Goal: Information Seeking & Learning: Learn about a topic

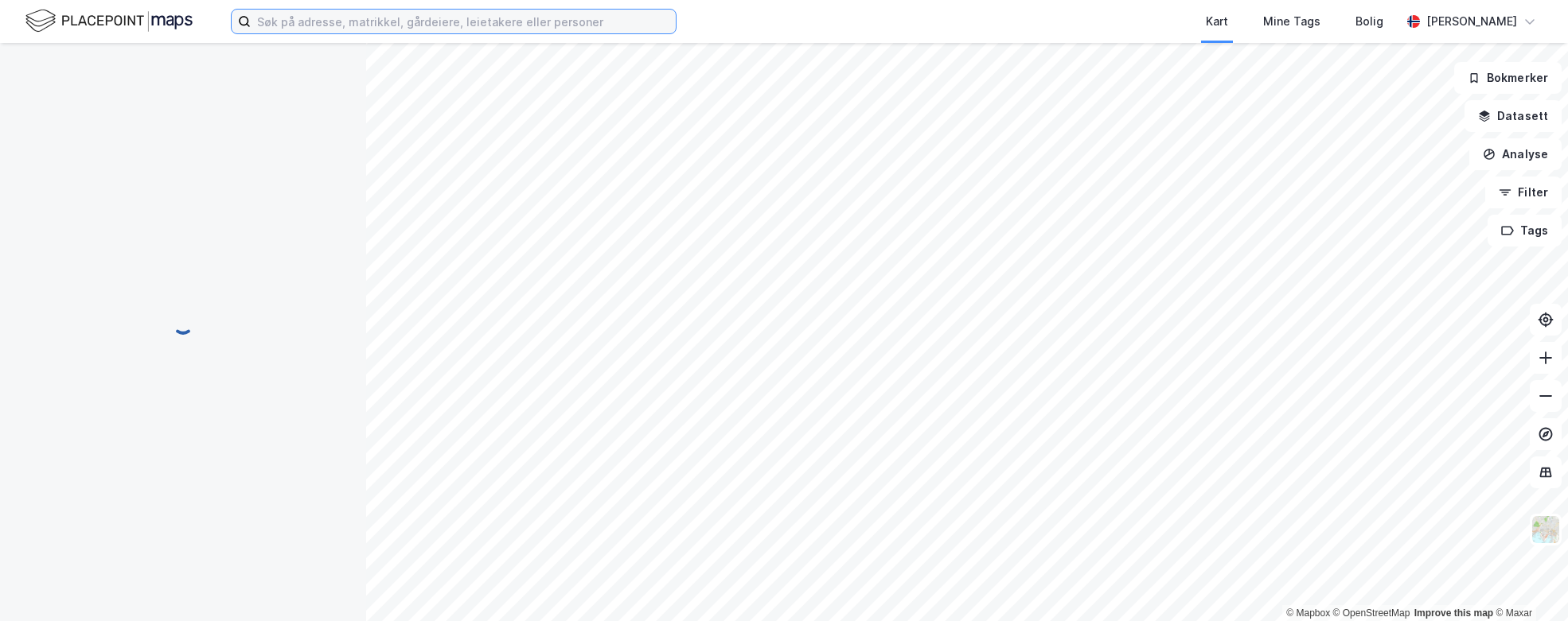
click at [366, 20] on input at bounding box center [463, 21] width 425 height 24
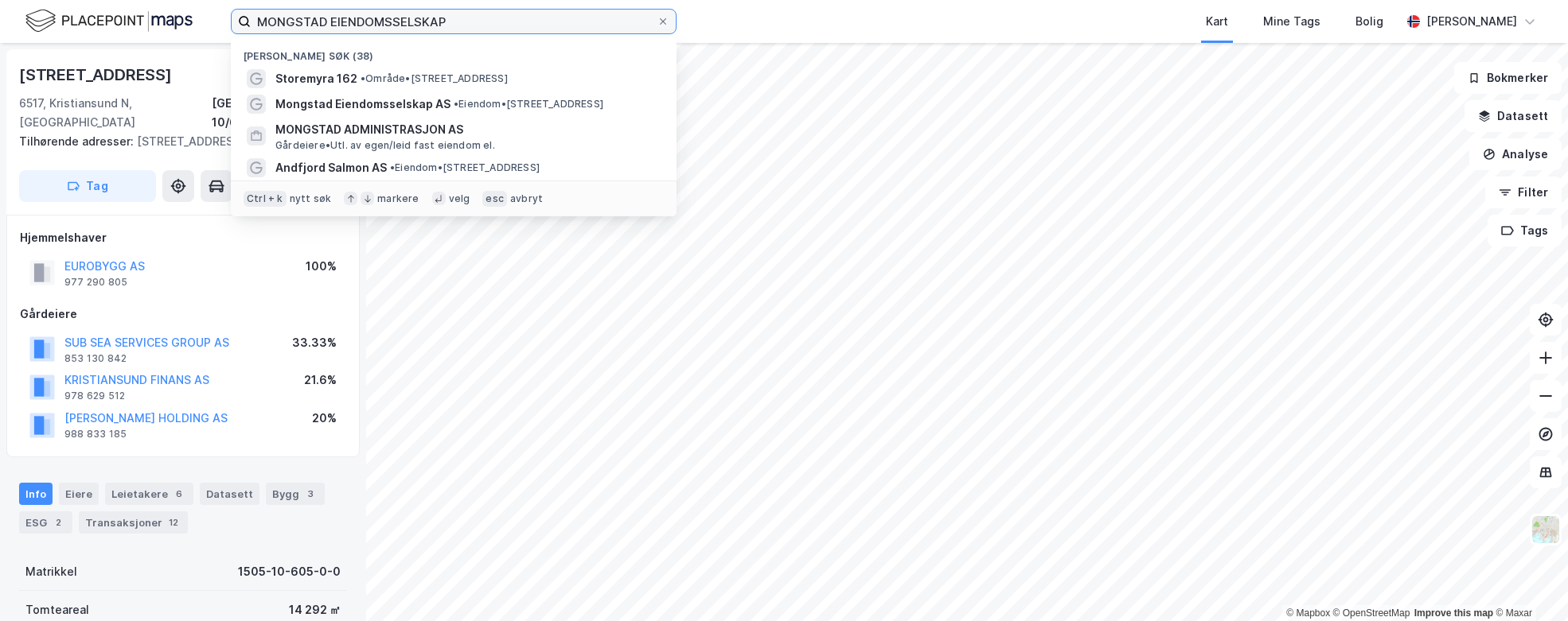
type input "MONGSTAD EIENDOMSSELSKAP"
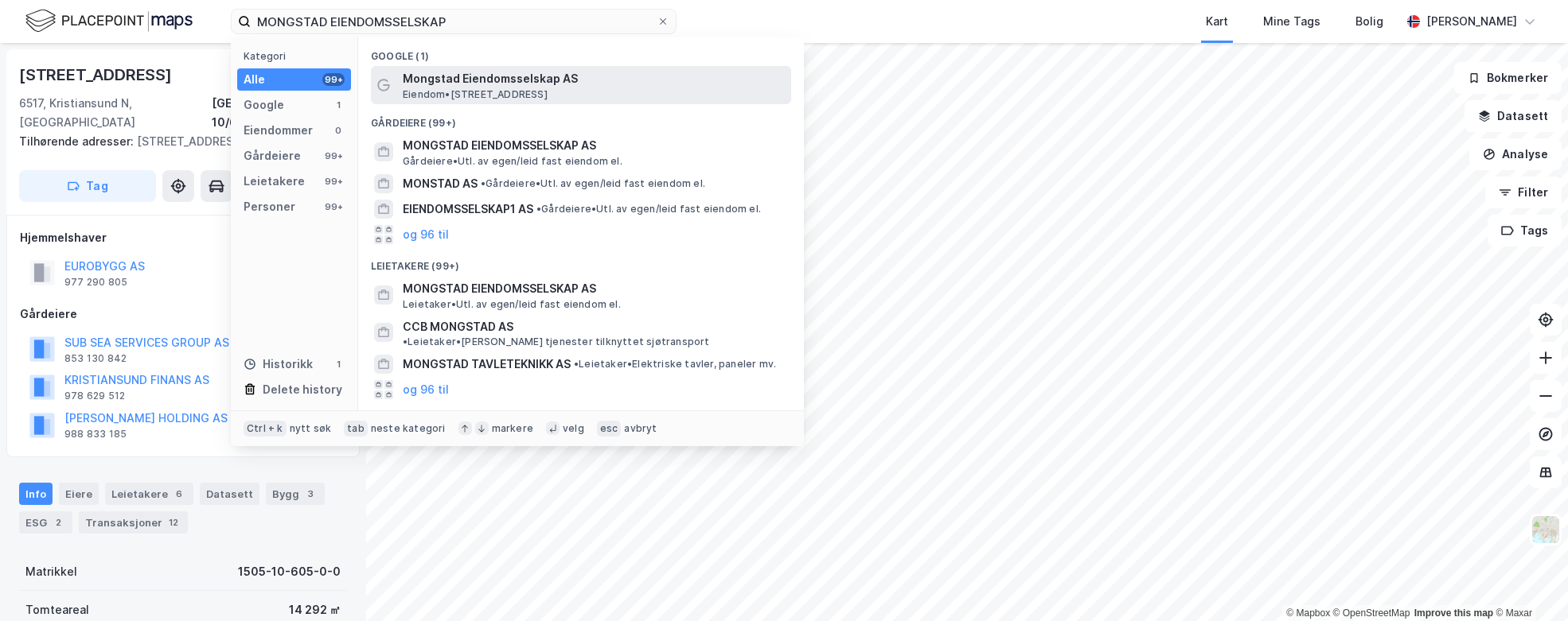
click at [565, 87] on span "Mongstad Eiendomsselskap AS" at bounding box center [594, 78] width 382 height 19
